Goal: Information Seeking & Learning: Learn about a topic

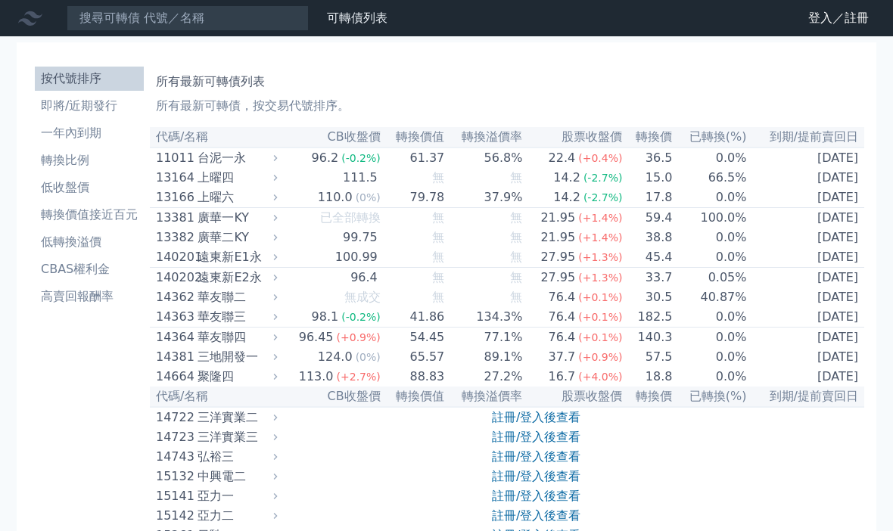
click at [67, 97] on li "即將/近期發行" at bounding box center [89, 106] width 109 height 18
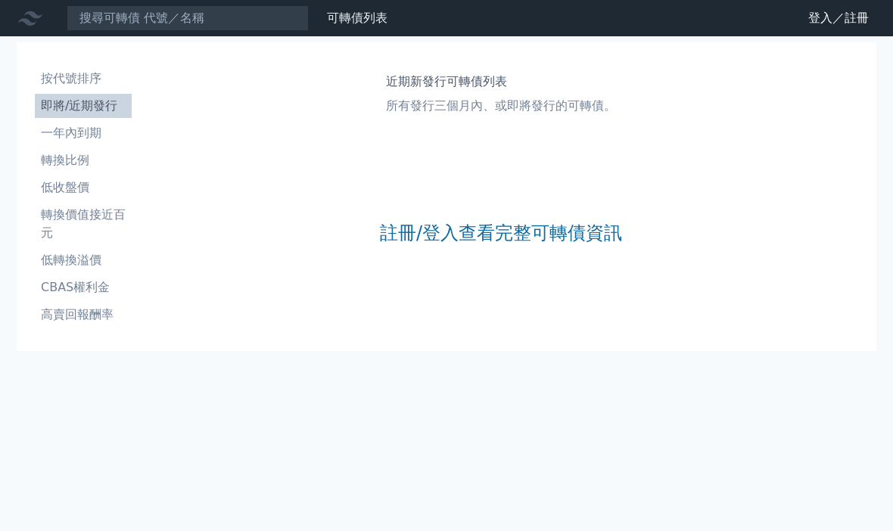
click at [422, 235] on link "註冊/登入查看完整可轉債資訊" at bounding box center [501, 233] width 242 height 24
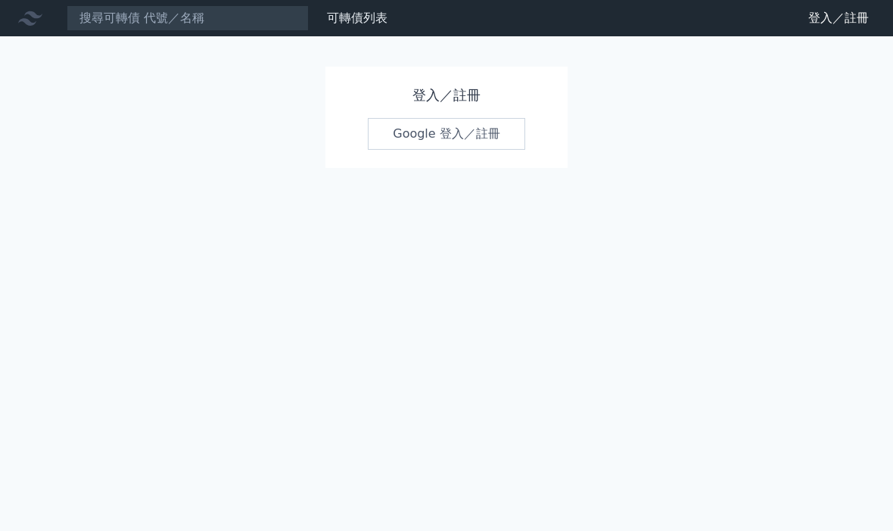
click at [433, 138] on link "Google 登入／註冊" at bounding box center [446, 134] width 157 height 32
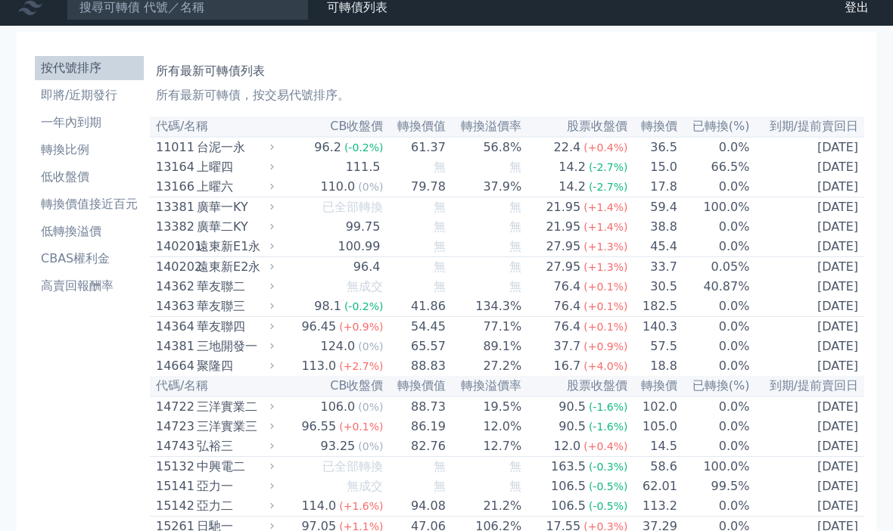
scroll to position [11, 0]
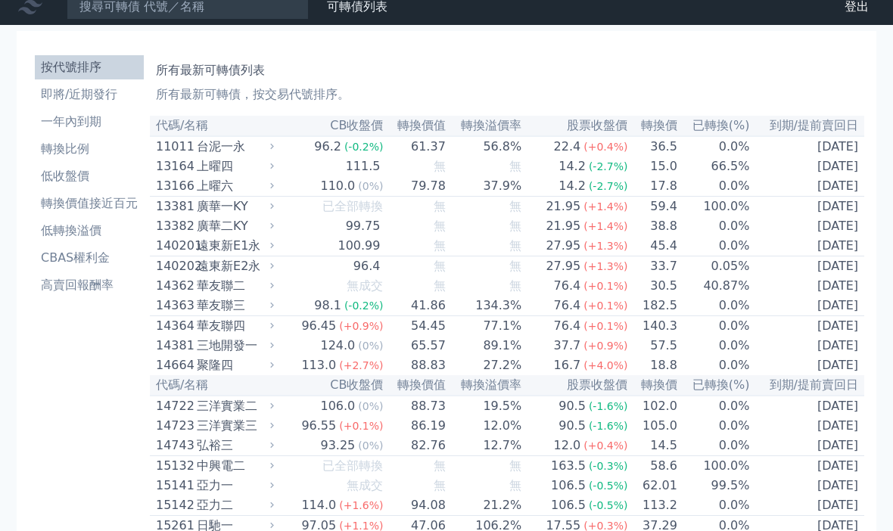
click at [73, 120] on li "一年內到期" at bounding box center [89, 122] width 109 height 18
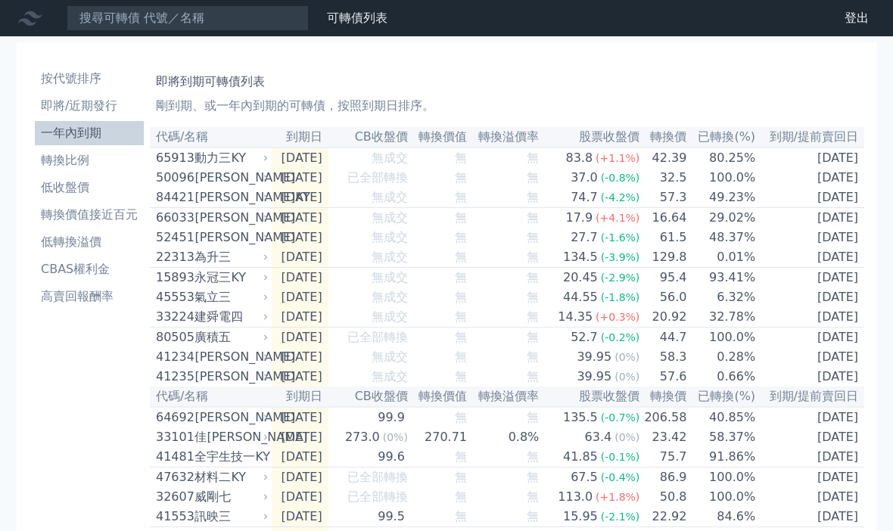
click at [77, 99] on li "即將/近期發行" at bounding box center [89, 106] width 109 height 18
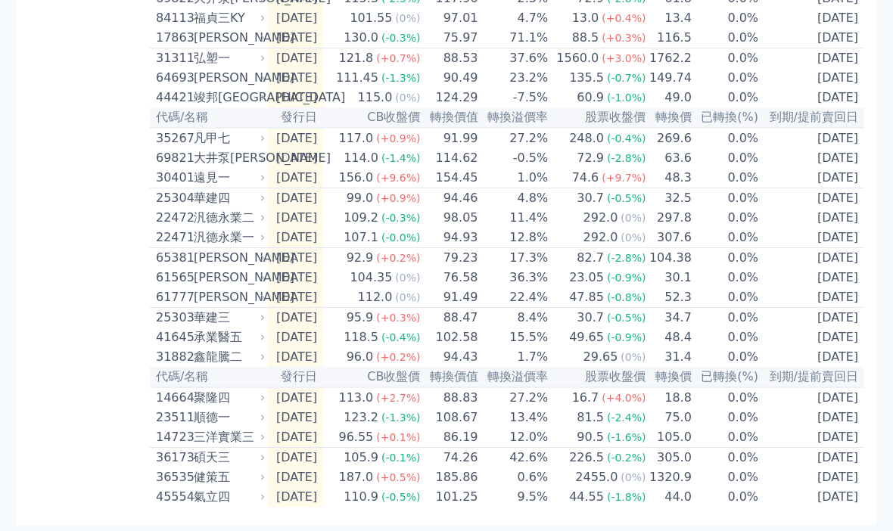
scroll to position [590, 0]
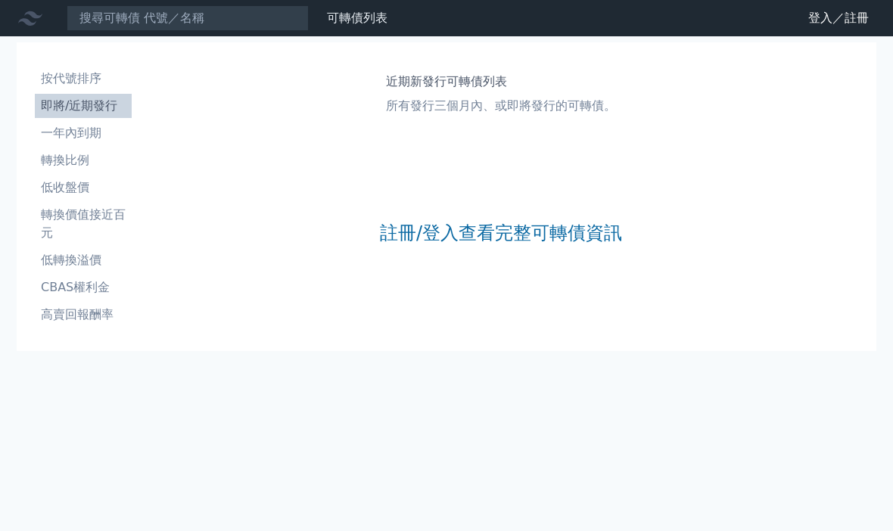
scroll to position [53, 0]
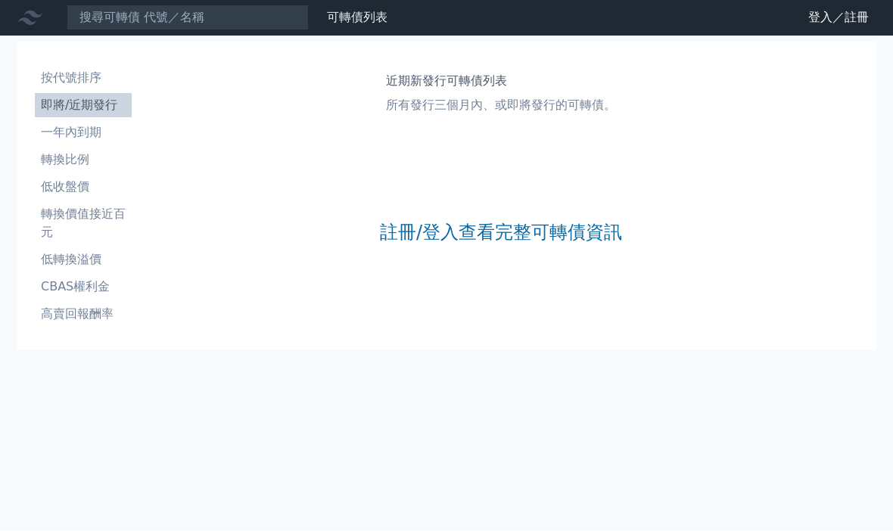
click at [556, 221] on link "註冊/登入查看完整可轉債資訊" at bounding box center [501, 233] width 242 height 24
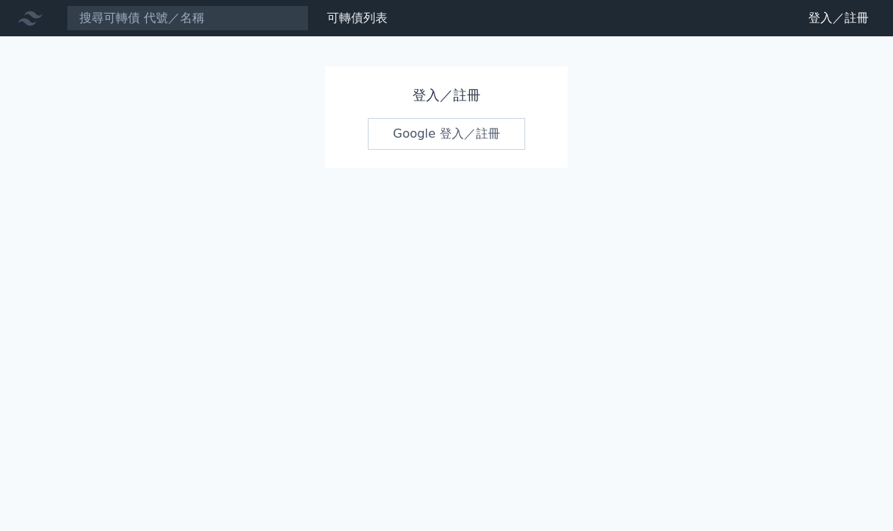
click at [432, 131] on link "Google 登入／註冊" at bounding box center [446, 134] width 157 height 32
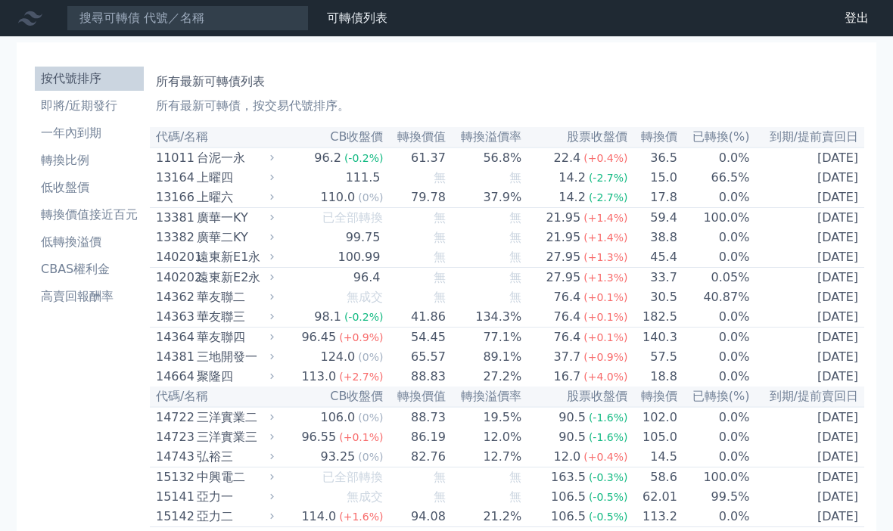
click at [110, 216] on li "轉換價值接近百元" at bounding box center [89, 215] width 109 height 18
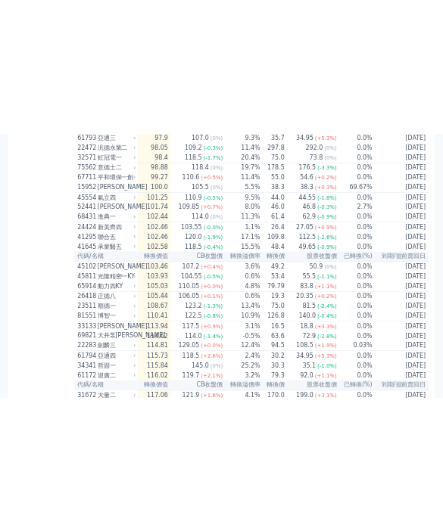
scroll to position [1064, 0]
